Goal: Task Accomplishment & Management: Use online tool/utility

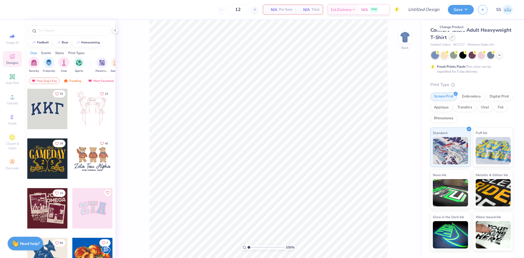
click at [449, 40] on div at bounding box center [452, 37] width 6 height 6
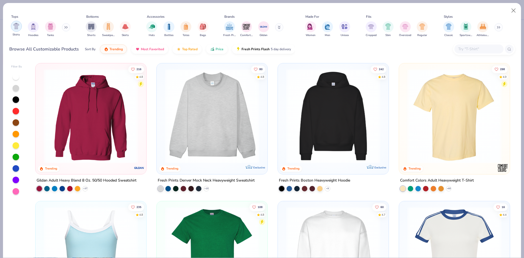
click at [17, 27] on img "filter for Shirts" at bounding box center [16, 26] width 6 height 6
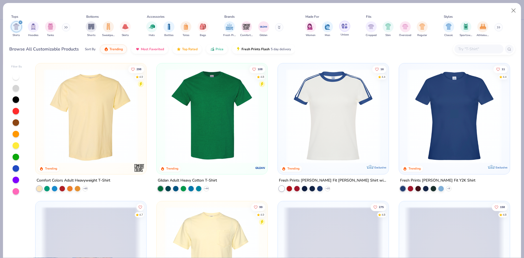
click at [344, 28] on img "filter for Unisex" at bounding box center [344, 26] width 6 height 6
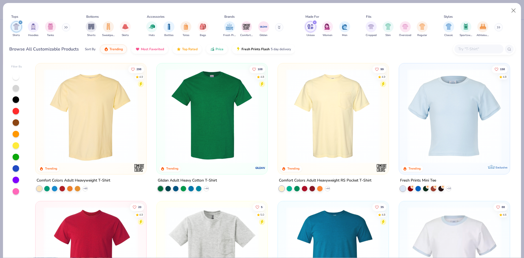
click at [106, 112] on img at bounding box center [91, 116] width 100 height 94
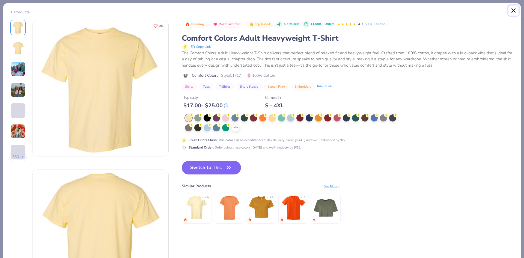
click at [513, 10] on button "Close" at bounding box center [513, 10] width 10 height 10
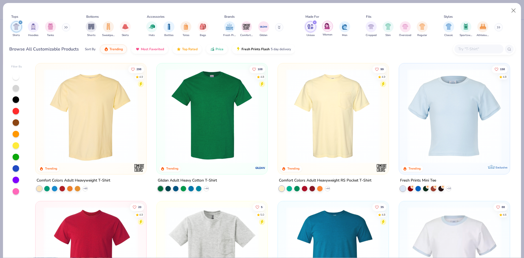
click at [322, 26] on div "filter for Women" at bounding box center [327, 26] width 11 height 11
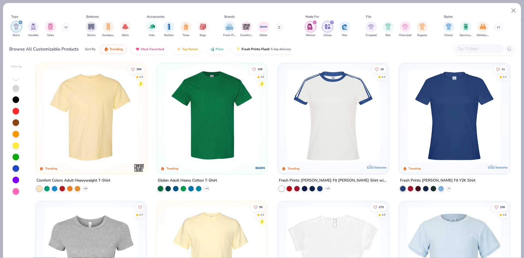
click at [331, 20] on div "filter for Unisex" at bounding box center [331, 22] width 5 height 5
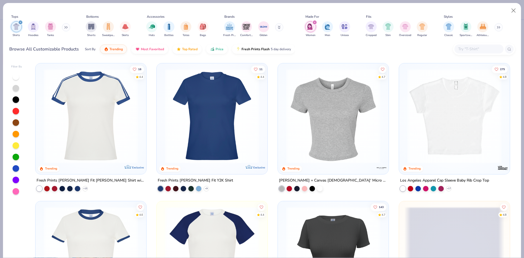
click at [18, 22] on div "filter for Shirts" at bounding box center [20, 22] width 5 height 5
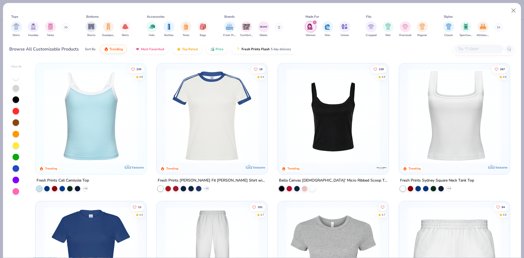
click at [314, 22] on icon "filter for Women" at bounding box center [314, 22] width 2 height 2
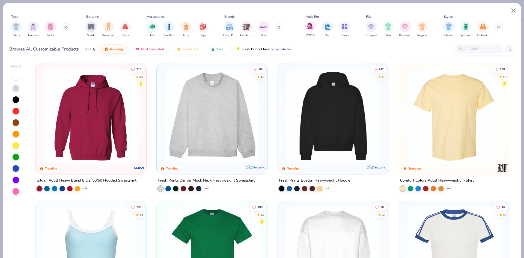
click at [314, 34] on span "Women" at bounding box center [310, 35] width 10 height 4
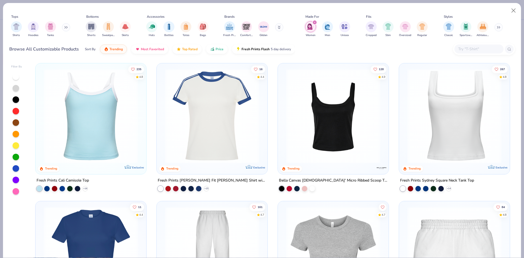
click at [313, 22] on icon "filter for Women" at bounding box center [314, 22] width 2 height 2
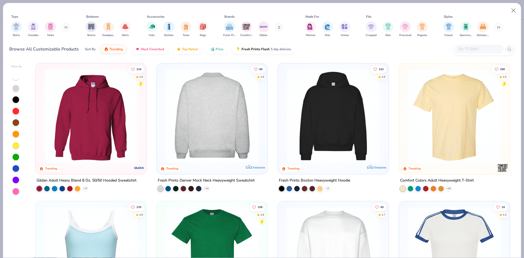
click at [174, 123] on img at bounding box center [212, 116] width 100 height 94
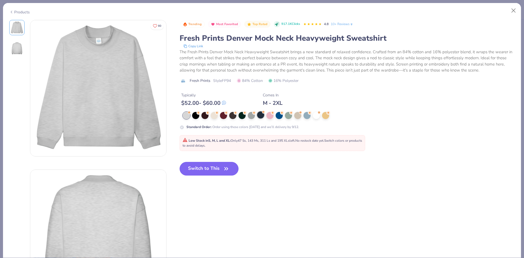
click at [258, 116] on div at bounding box center [260, 114] width 7 height 7
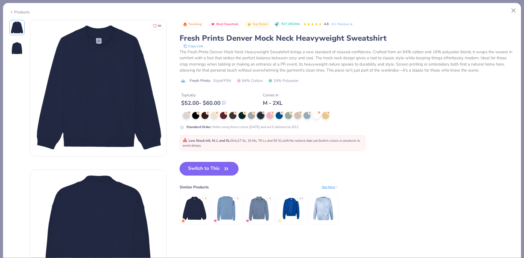
click at [210, 166] on button "Switch to This" at bounding box center [208, 169] width 59 height 14
type input "50"
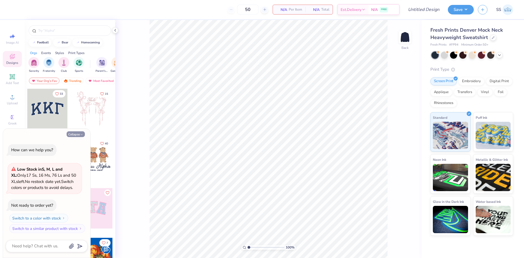
click at [78, 133] on button "Collapse" at bounding box center [76, 134] width 18 height 6
type textarea "x"
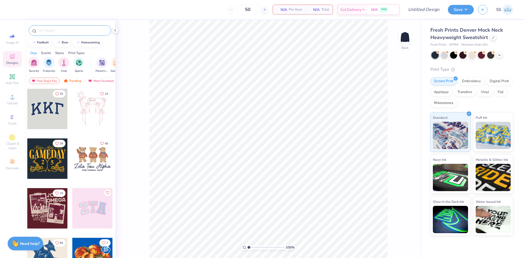
click at [66, 27] on div at bounding box center [70, 30] width 82 height 10
click at [67, 33] on input "text" at bounding box center [73, 30] width 70 height 5
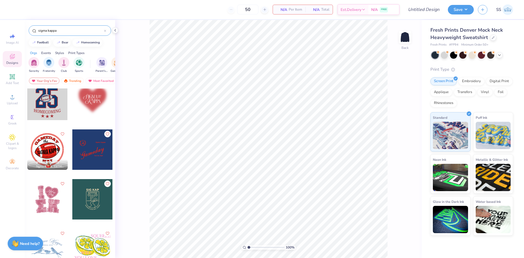
scroll to position [125, 0]
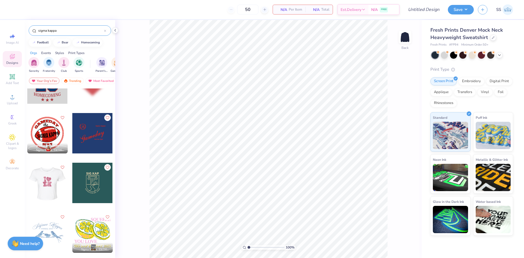
type input "sigma kappa"
click at [62, 183] on div at bounding box center [47, 183] width 40 height 40
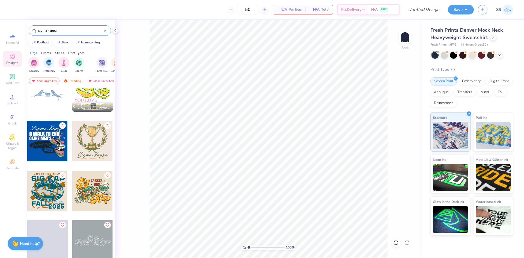
scroll to position [266, 0]
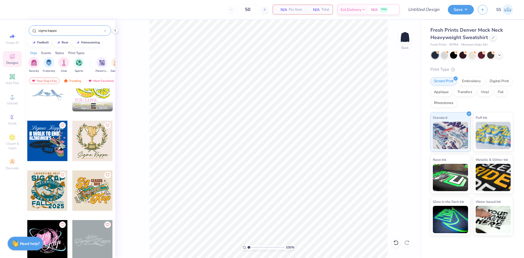
click at [83, 139] on div at bounding box center [92, 141] width 40 height 40
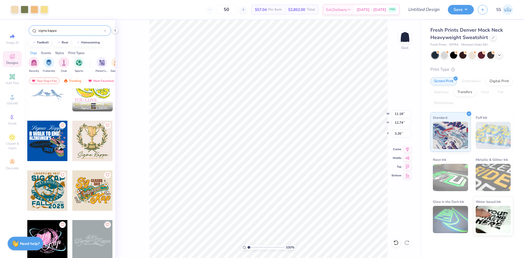
type input "3.26"
click at [497, 53] on icon at bounding box center [499, 54] width 4 height 4
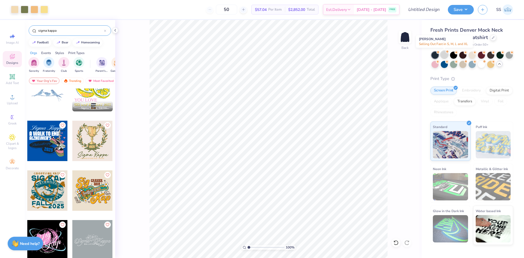
click at [446, 56] on div at bounding box center [443, 54] width 7 height 7
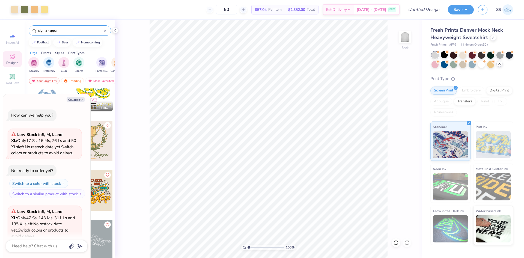
scroll to position [49, 0]
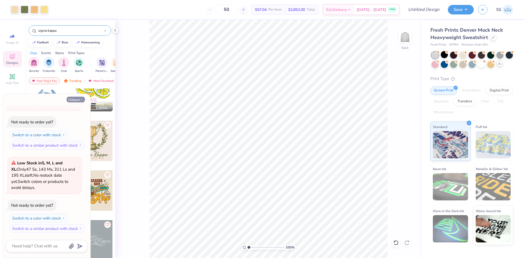
click at [73, 102] on button "Collapse" at bounding box center [76, 100] width 18 height 6
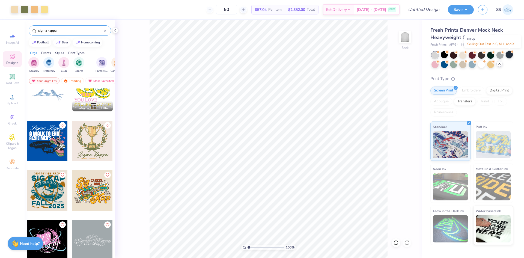
click at [508, 55] on div at bounding box center [508, 54] width 7 height 7
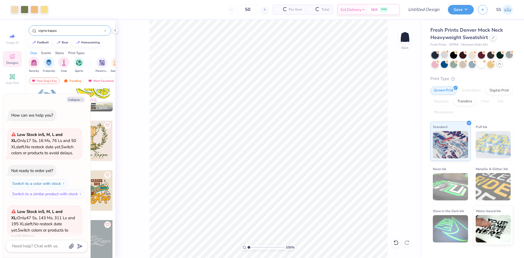
scroll to position [126, 0]
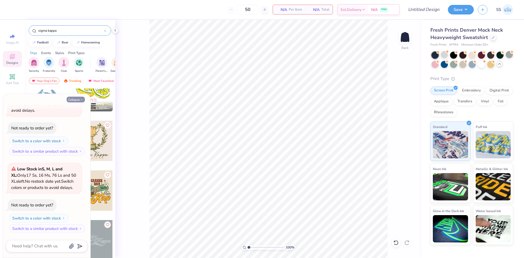
click at [79, 100] on button "Collapse" at bounding box center [76, 100] width 18 height 6
type textarea "x"
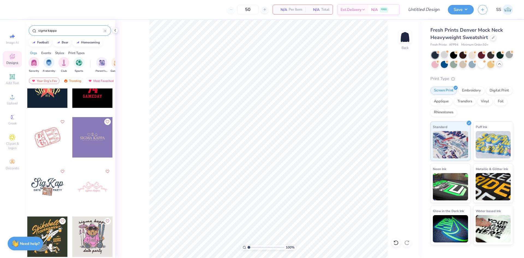
scroll to position [517, 0]
click at [87, 137] on div at bounding box center [92, 137] width 40 height 40
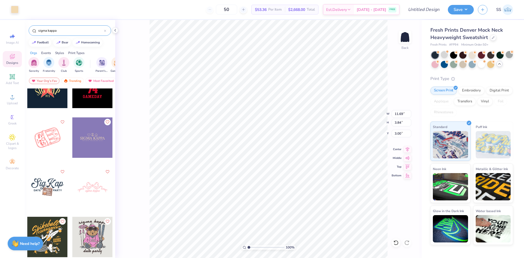
type input "11.69"
type input "3.84"
click at [407, 150] on icon at bounding box center [407, 148] width 8 height 7
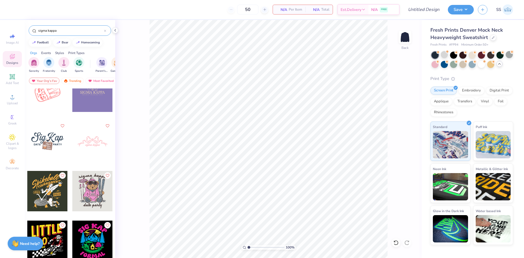
scroll to position [563, 0]
click at [95, 141] on div at bounding box center [92, 141] width 40 height 40
type input "3.84"
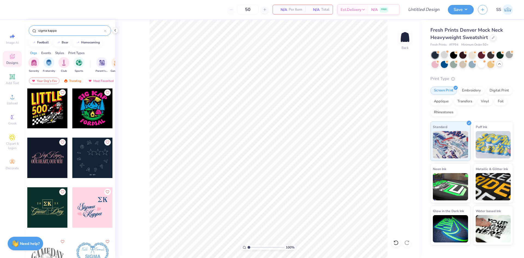
scroll to position [697, 0]
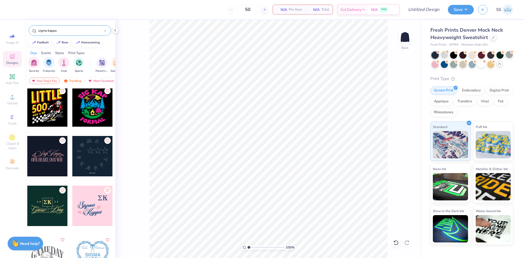
click at [88, 202] on div at bounding box center [92, 205] width 40 height 40
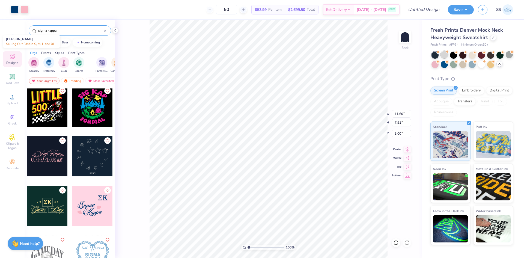
click at [444, 54] on div at bounding box center [443, 54] width 7 height 7
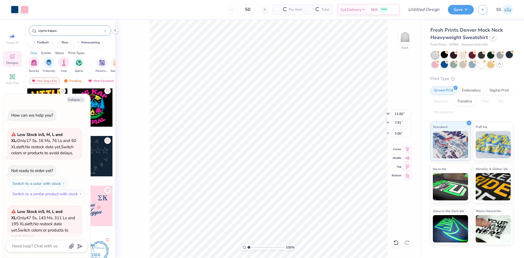
scroll to position [209, 0]
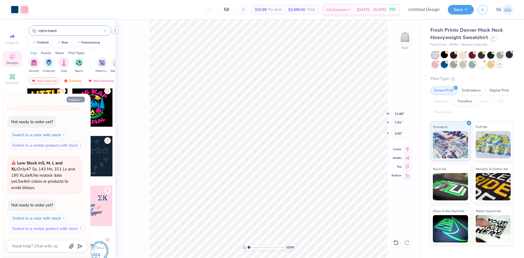
click at [79, 100] on button "Collapse" at bounding box center [76, 100] width 18 height 6
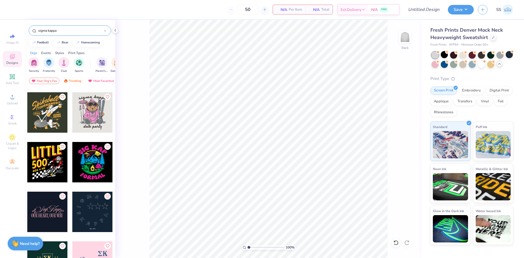
scroll to position [641, 0]
click at [57, 200] on div at bounding box center [47, 212] width 40 height 40
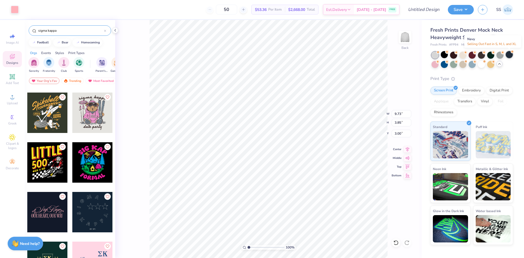
click at [511, 56] on div at bounding box center [508, 54] width 7 height 7
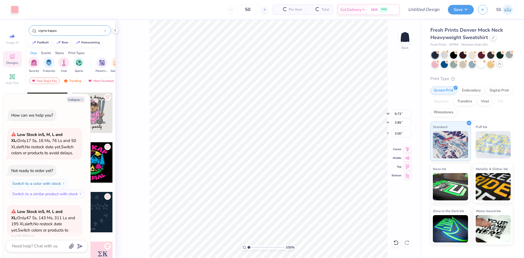
scroll to position [286, 0]
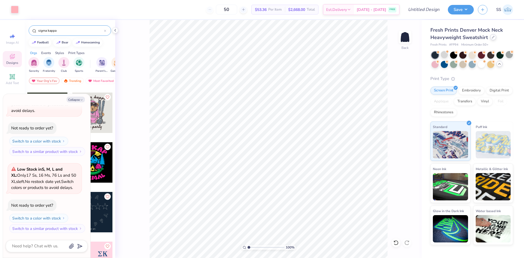
click at [492, 40] on div "Fresh Prints Denver Mock Neck Heavyweight Sweatshirt" at bounding box center [471, 33] width 83 height 15
click at [79, 97] on button "Collapse" at bounding box center [76, 100] width 18 height 6
type textarea "x"
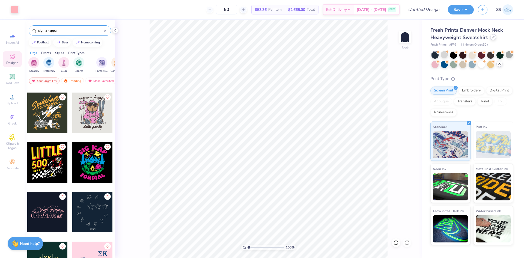
click at [491, 38] on icon at bounding box center [492, 37] width 3 height 3
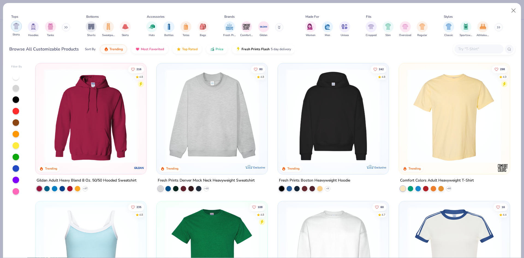
click at [14, 26] on img "filter for Shirts" at bounding box center [16, 26] width 6 height 6
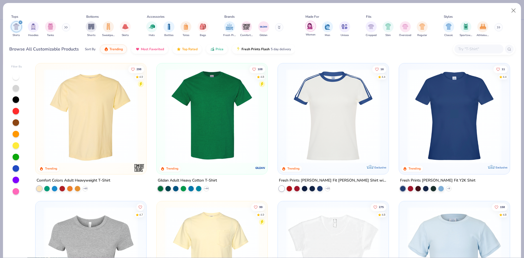
click at [309, 29] on div "filter for Women" at bounding box center [310, 26] width 11 height 11
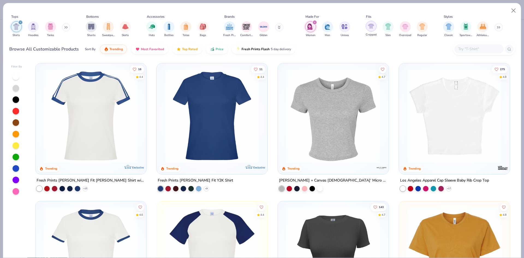
click at [370, 25] on img "filter for Cropped" at bounding box center [371, 26] width 6 height 6
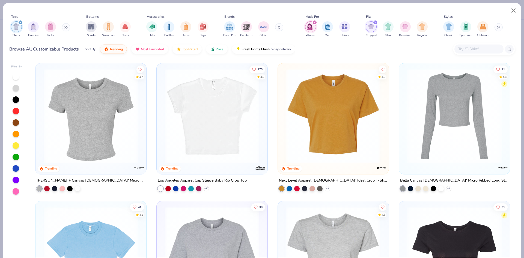
click at [253, 141] on img at bounding box center [212, 116] width 100 height 94
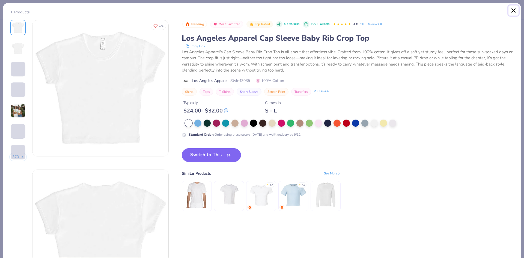
click at [513, 12] on button "Close" at bounding box center [513, 10] width 10 height 10
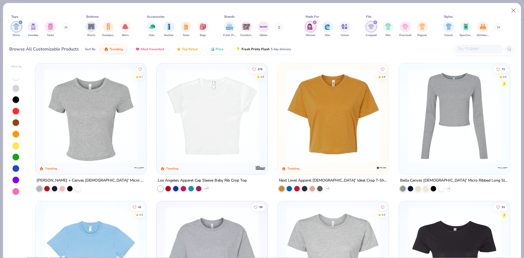
click at [235, 132] on img at bounding box center [212, 116] width 100 height 94
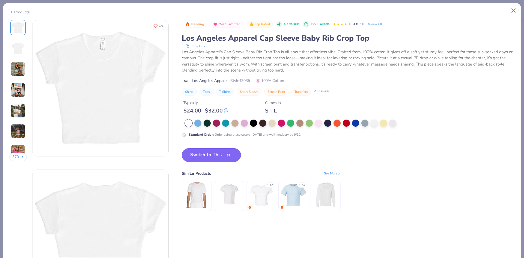
click at [210, 152] on button "Switch to This" at bounding box center [211, 155] width 59 height 14
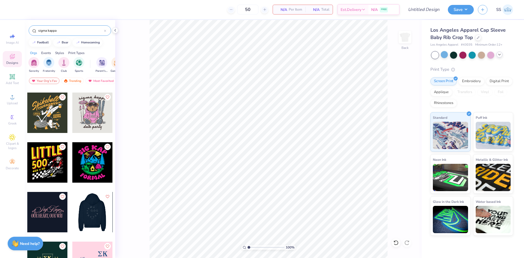
click at [87, 209] on div at bounding box center [92, 212] width 40 height 40
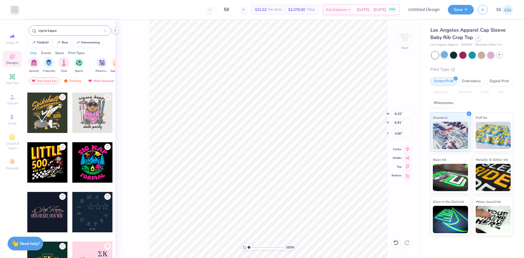
click at [499, 54] on icon at bounding box center [499, 54] width 4 height 4
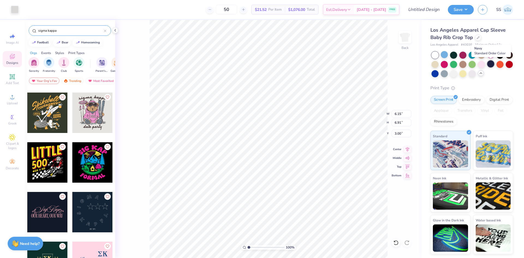
click at [491, 63] on div at bounding box center [490, 63] width 7 height 7
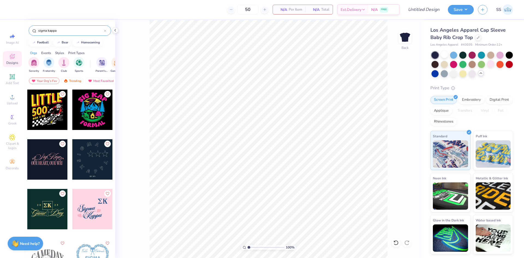
scroll to position [694, 0]
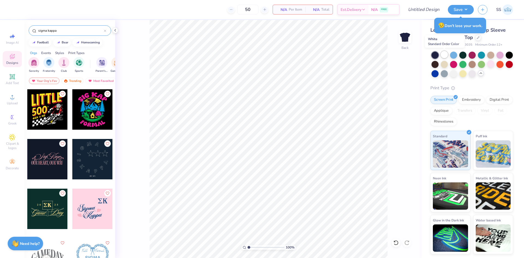
click at [443, 53] on div at bounding box center [443, 54] width 7 height 7
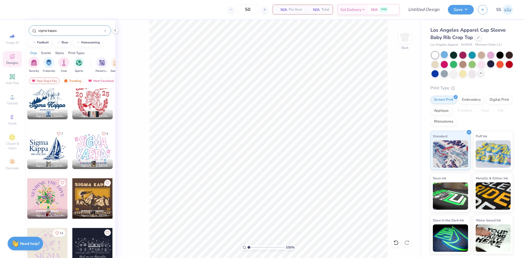
scroll to position [2143, 0]
click at [88, 140] on div at bounding box center [92, 149] width 40 height 40
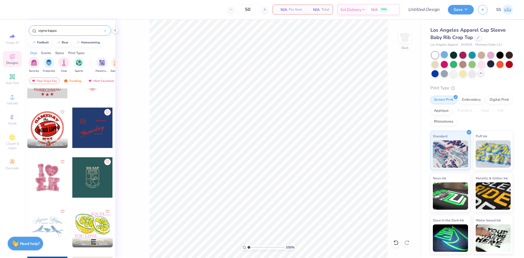
scroll to position [130, 0]
click at [53, 175] on div at bounding box center [47, 177] width 40 height 40
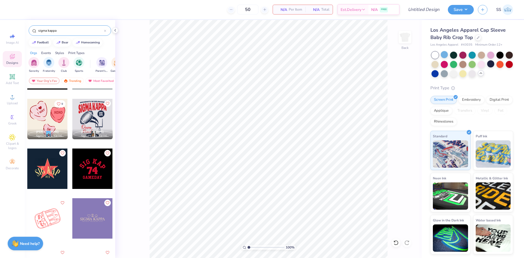
scroll to position [441, 0]
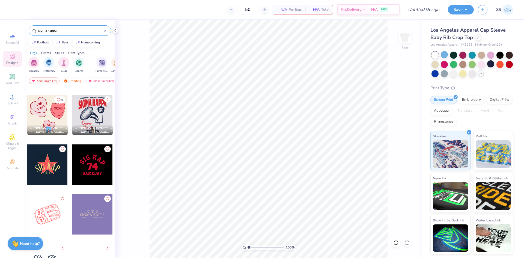
click at [56, 169] on div at bounding box center [47, 164] width 40 height 40
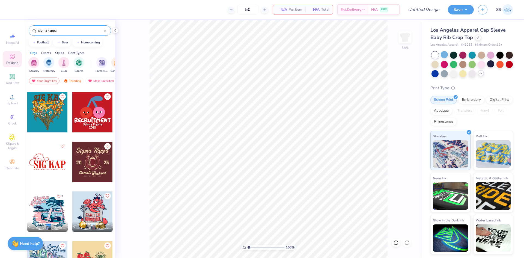
scroll to position [1635, 0]
click at [86, 167] on div at bounding box center [92, 161] width 40 height 40
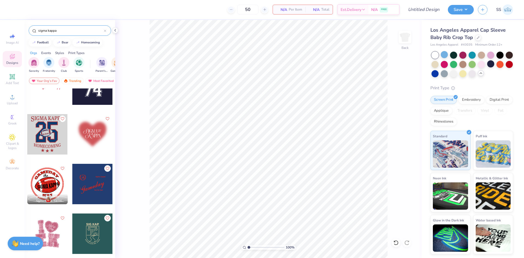
scroll to position [0, 0]
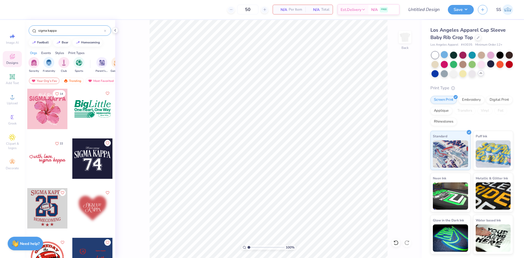
click at [104, 31] on input "sigma kappa" at bounding box center [71, 30] width 66 height 5
click at [34, 67] on div "filter for Sorority" at bounding box center [33, 61] width 11 height 11
click at [104, 29] on div at bounding box center [105, 30] width 2 height 5
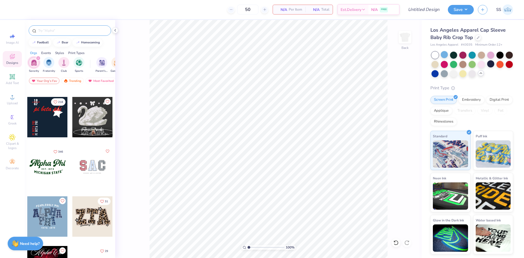
scroll to position [389, 0]
click at [54, 161] on div at bounding box center [47, 166] width 40 height 40
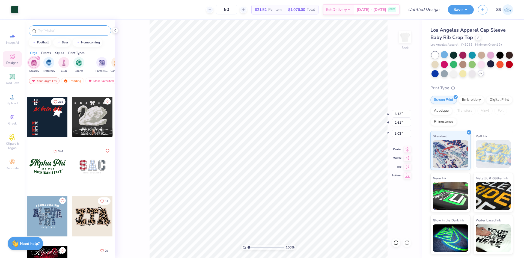
type input "6.13"
type input "2.61"
type input "3.02"
type input "6.78"
type input "2.89"
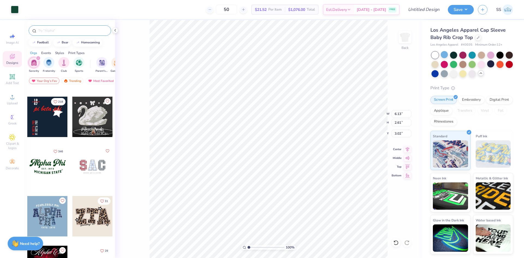
type input "3.05"
click at [408, 148] on icon at bounding box center [407, 148] width 8 height 7
click at [130, 69] on div "100 % Back" at bounding box center [268, 139] width 306 height 238
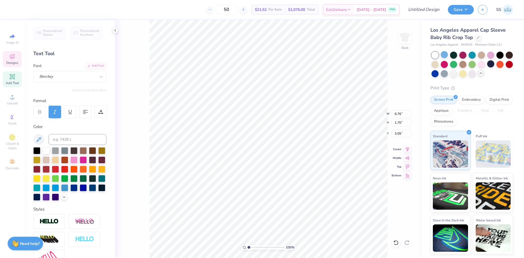
scroll to position [5, 1]
type textarea "A"
type textarea "Sigma Kappa"
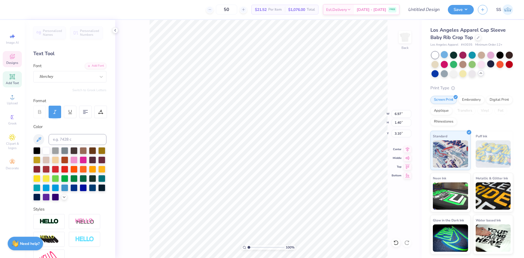
type input "6.97"
type input "1.40"
type input "3.10"
type textarea "M"
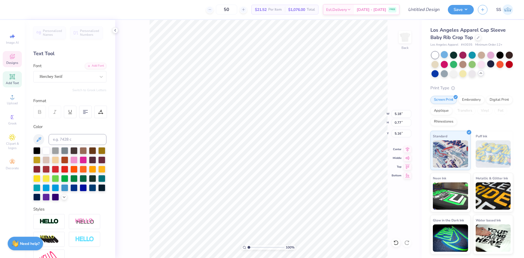
scroll to position [5, 2]
type textarea "[US_STATE][GEOGRAPHIC_DATA]"
type textarea "E S T . 1 8 7 4"
click at [50, 169] on div at bounding box center [46, 168] width 7 height 7
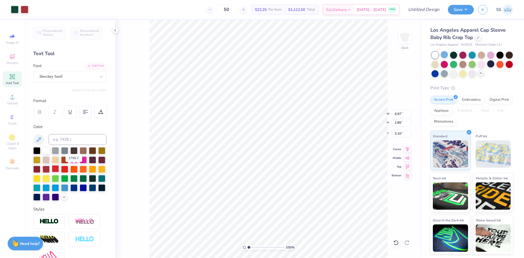
click at [59, 169] on div at bounding box center [55, 168] width 7 height 7
click at [40, 187] on div at bounding box center [36, 187] width 7 height 7
click at [394, 240] on icon at bounding box center [395, 242] width 5 height 5
click at [395, 244] on icon at bounding box center [395, 242] width 5 height 5
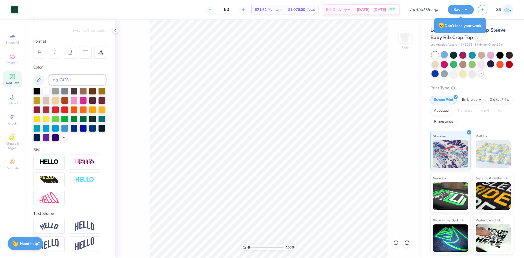
scroll to position [0, 0]
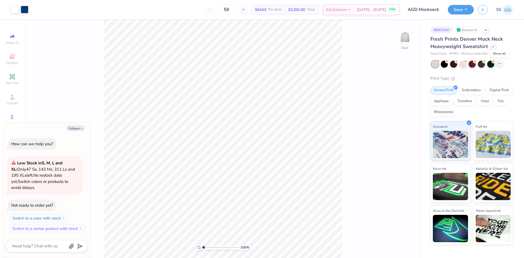
click at [499, 64] on polyline at bounding box center [499, 63] width 2 height 1
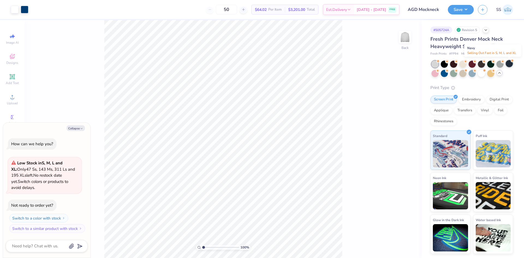
click at [507, 65] on div at bounding box center [508, 63] width 7 height 7
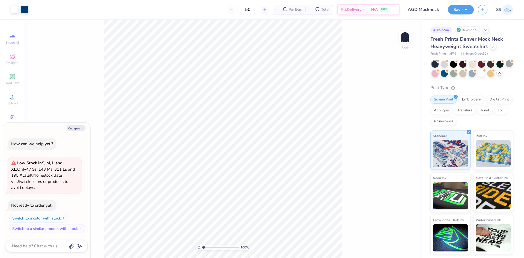
scroll to position [49, 0]
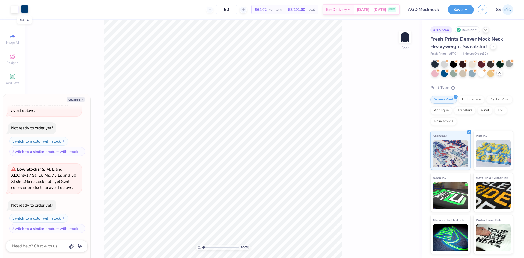
click at [26, 11] on div at bounding box center [25, 9] width 8 height 8
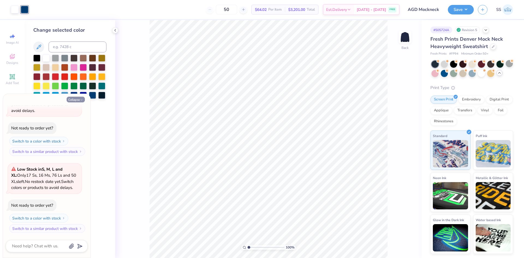
click at [74, 98] on button "Collapse" at bounding box center [76, 100] width 18 height 6
type textarea "x"
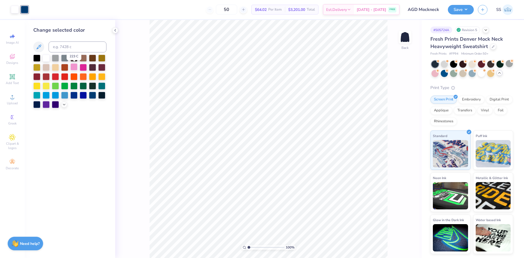
click at [75, 67] on div at bounding box center [73, 66] width 7 height 7
click at [83, 68] on div at bounding box center [83, 66] width 7 height 7
click at [75, 67] on div at bounding box center [73, 66] width 7 height 7
click at [137, 99] on div "100 % Back" at bounding box center [268, 139] width 306 height 238
click at [51, 74] on div at bounding box center [69, 81] width 73 height 53
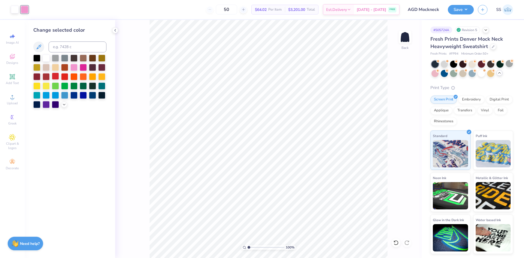
click at [56, 75] on div at bounding box center [55, 76] width 7 height 7
click at [64, 76] on div at bounding box center [64, 76] width 7 height 7
click at [76, 77] on div at bounding box center [73, 76] width 7 height 7
click at [80, 79] on div at bounding box center [83, 76] width 7 height 7
click at [90, 79] on div at bounding box center [92, 76] width 7 height 7
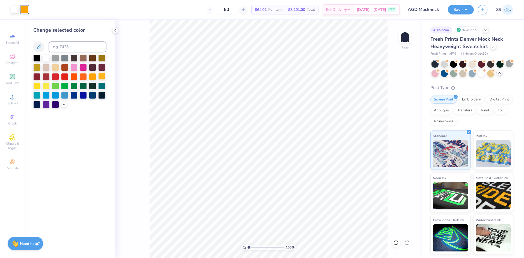
click at [99, 76] on div at bounding box center [101, 76] width 7 height 7
click at [55, 84] on div at bounding box center [55, 85] width 7 height 7
click at [68, 86] on div at bounding box center [64, 85] width 7 height 7
click at [77, 87] on div at bounding box center [73, 85] width 7 height 7
click at [87, 87] on div at bounding box center [83, 85] width 7 height 7
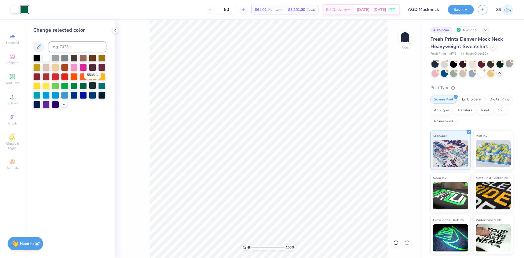
click at [91, 87] on div at bounding box center [92, 85] width 7 height 7
click at [103, 87] on div at bounding box center [101, 85] width 7 height 7
click at [37, 94] on div at bounding box center [36, 94] width 7 height 7
click at [51, 94] on div at bounding box center [69, 81] width 73 height 53
click at [48, 95] on div at bounding box center [46, 94] width 7 height 7
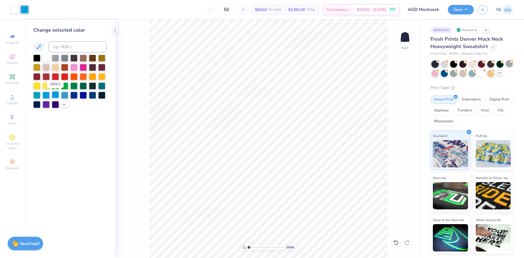
click at [56, 96] on div at bounding box center [55, 94] width 7 height 7
click at [43, 96] on div at bounding box center [46, 94] width 7 height 7
click at [54, 96] on div at bounding box center [55, 94] width 7 height 7
click at [46, 95] on div at bounding box center [46, 94] width 7 height 7
click at [56, 94] on div at bounding box center [55, 94] width 7 height 7
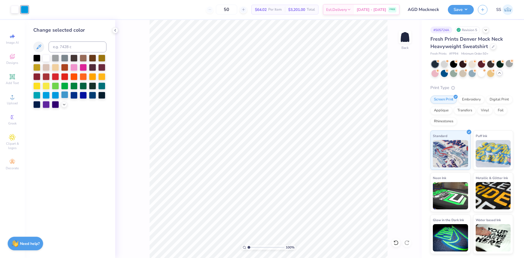
click at [63, 93] on div at bounding box center [64, 94] width 7 height 7
click at [53, 94] on div at bounding box center [55, 94] width 7 height 7
click at [65, 95] on div at bounding box center [64, 94] width 7 height 7
click at [71, 65] on div at bounding box center [73, 66] width 7 height 7
click at [105, 95] on div at bounding box center [101, 94] width 7 height 7
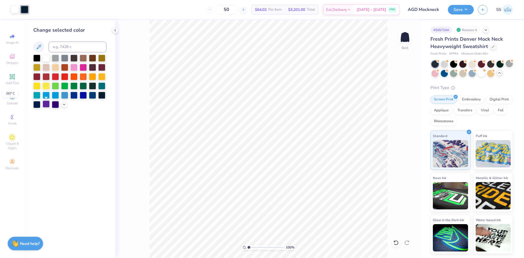
click at [45, 105] on div at bounding box center [46, 103] width 7 height 7
click at [50, 104] on div at bounding box center [69, 81] width 73 height 53
click at [53, 103] on div at bounding box center [55, 103] width 7 height 7
click at [54, 74] on div at bounding box center [55, 76] width 7 height 7
click at [47, 77] on div at bounding box center [46, 76] width 7 height 7
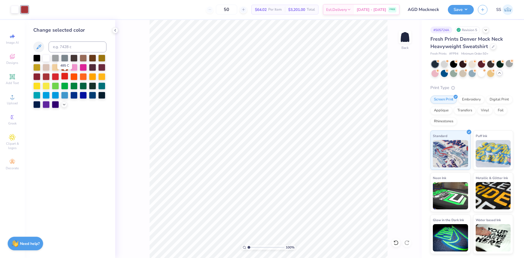
click at [65, 74] on div at bounding box center [64, 76] width 7 height 7
click at [57, 75] on div at bounding box center [55, 76] width 7 height 7
click at [70, 76] on div at bounding box center [73, 76] width 7 height 7
click at [35, 78] on div at bounding box center [36, 76] width 7 height 7
click at [55, 76] on div at bounding box center [55, 76] width 7 height 7
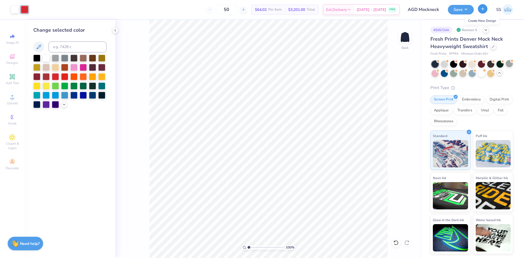
click at [480, 8] on icon "button" at bounding box center [482, 9] width 5 height 5
click at [468, 9] on button "Save" at bounding box center [460, 9] width 26 height 10
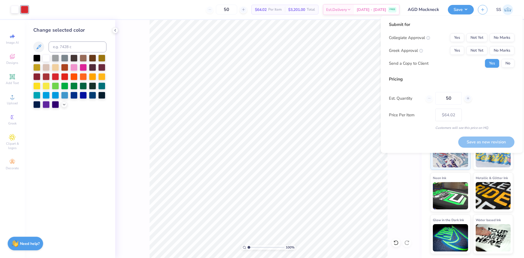
click at [382, 61] on div "Submit for Collegiate Approval Yes Not Yet No Marks Greek Approval Yes Not Yet …" at bounding box center [451, 84] width 142 height 137
